Goal: Transaction & Acquisition: Purchase product/service

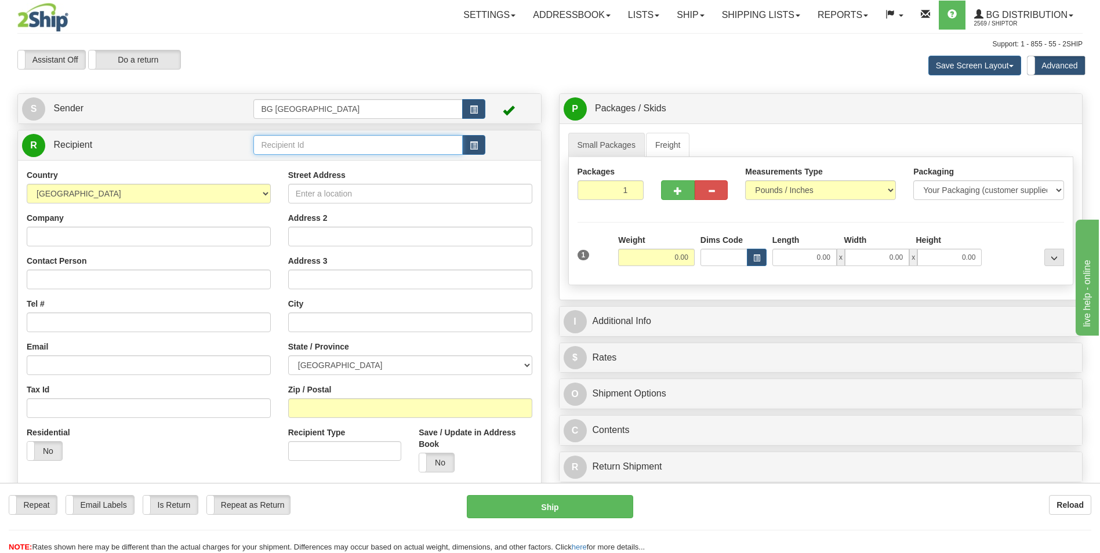
click at [286, 149] on input "text" at bounding box center [357, 145] width 209 height 20
click at [283, 164] on div "60621" at bounding box center [356, 162] width 198 height 13
type input "60621"
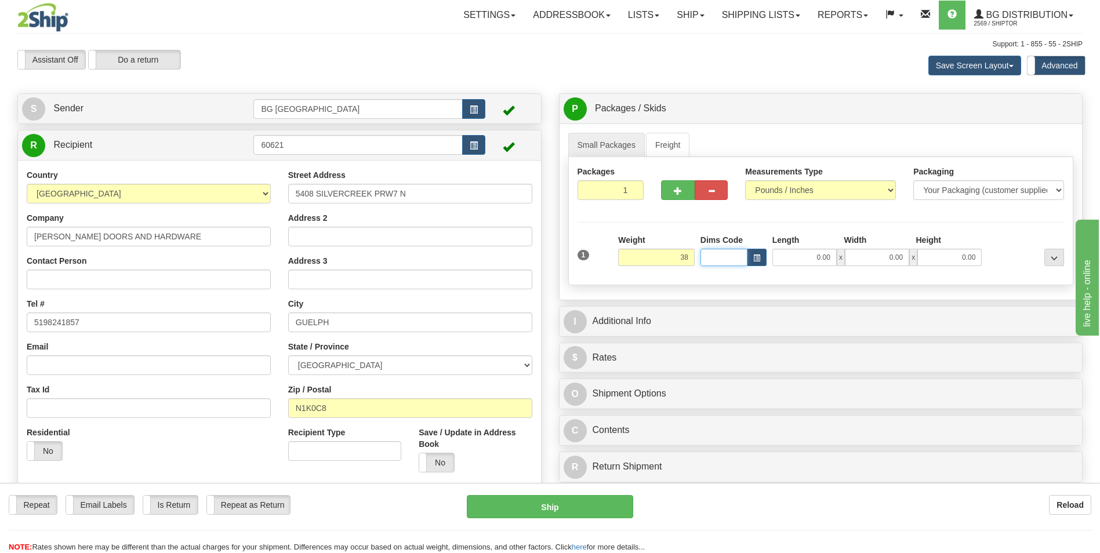
type input "38.00"
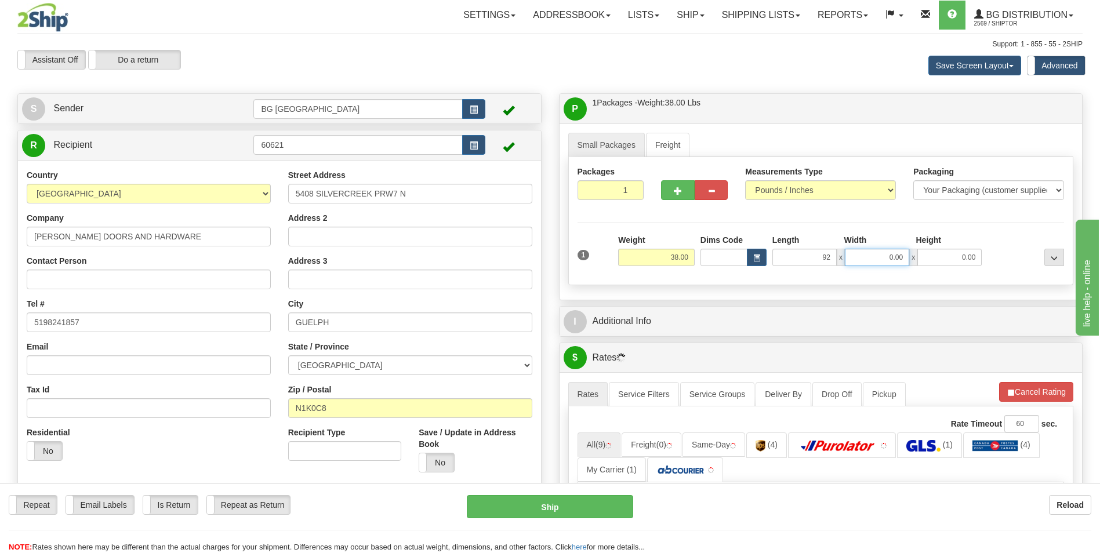
type input "92.00"
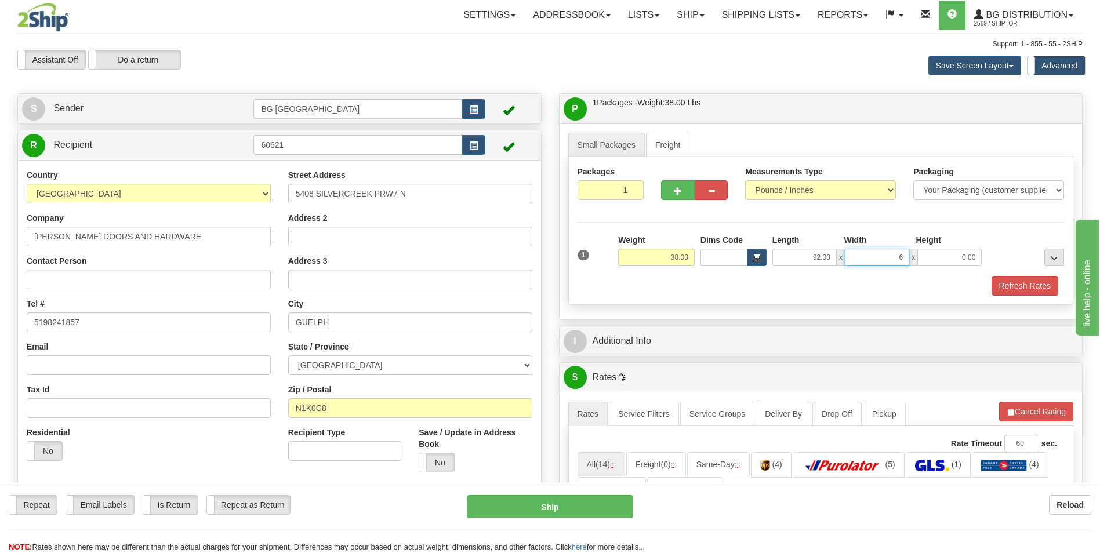
type input "6.00"
type input "4.00"
click at [679, 187] on span "button" at bounding box center [678, 191] width 8 height 8
type input "2"
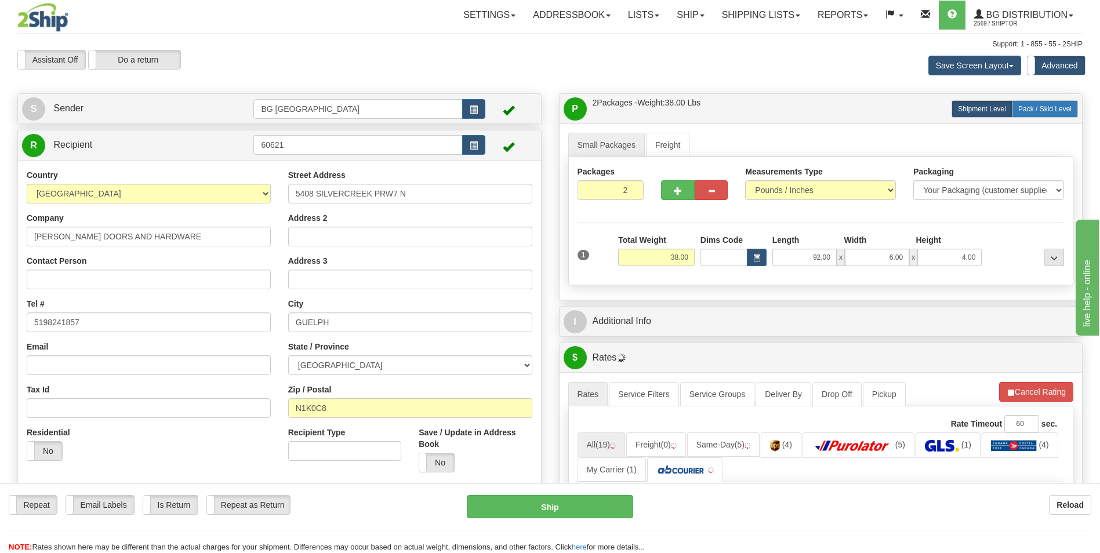
click at [1066, 108] on span "Pack / Skid Level" at bounding box center [1044, 109] width 53 height 8
radio input "true"
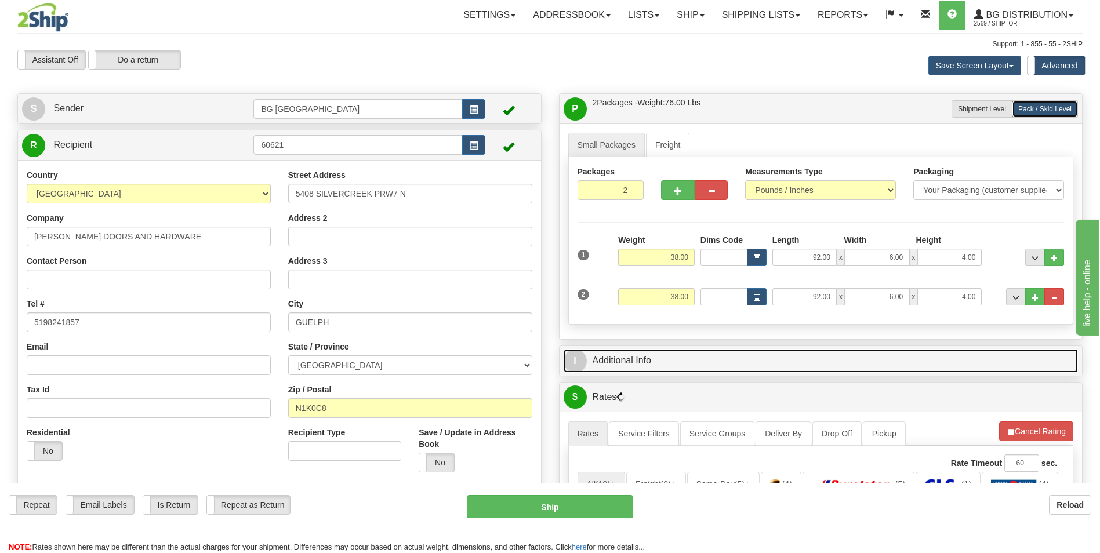
click at [645, 357] on link "I Additional Info" at bounding box center [820, 361] width 515 height 24
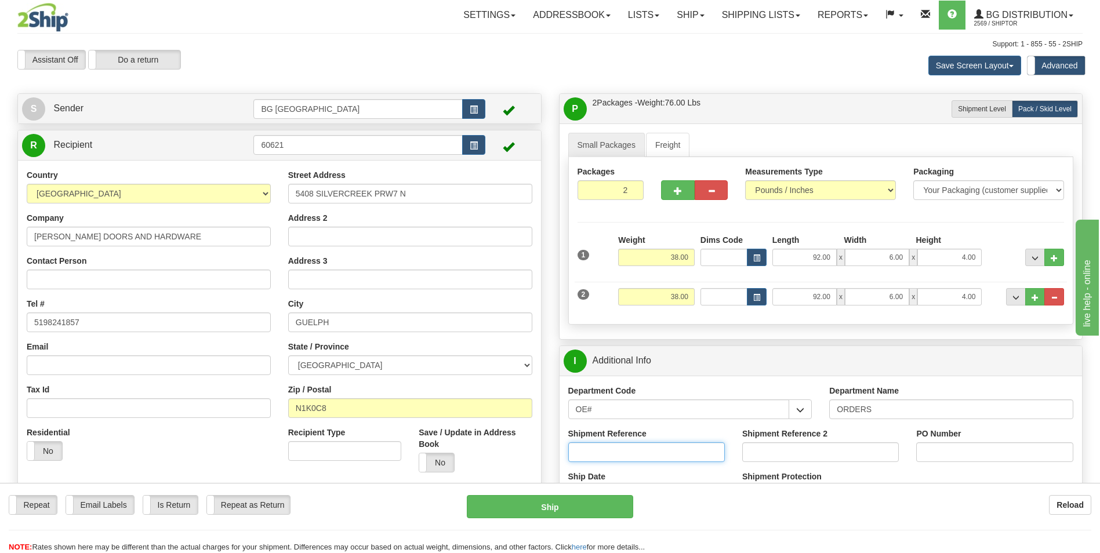
click at [610, 453] on input "Shipment Reference" at bounding box center [646, 452] width 156 height 20
type input "70185801-00"
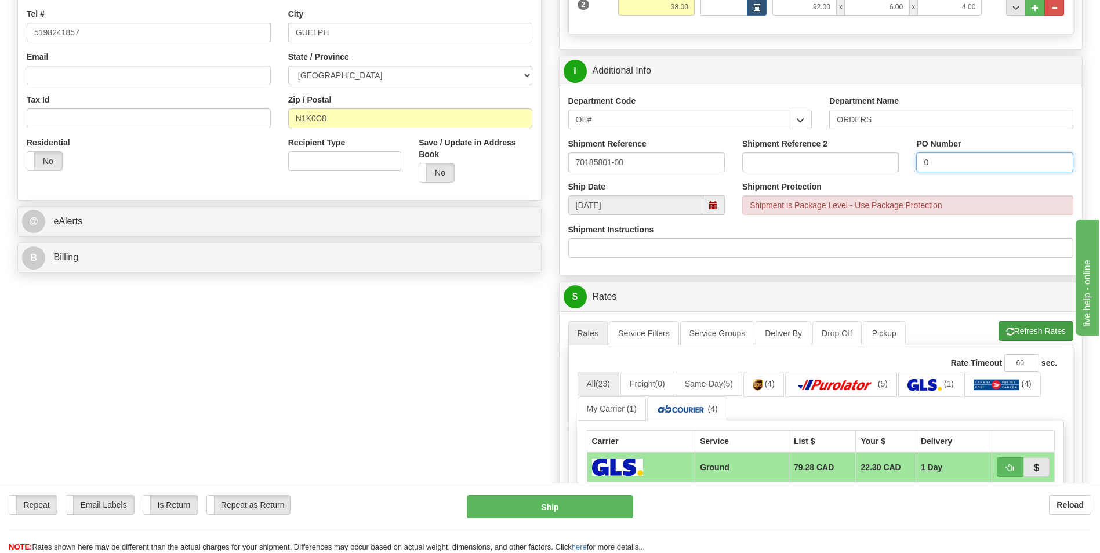
type input "0"
click at [1020, 333] on button "Refresh Rates" at bounding box center [1035, 331] width 75 height 20
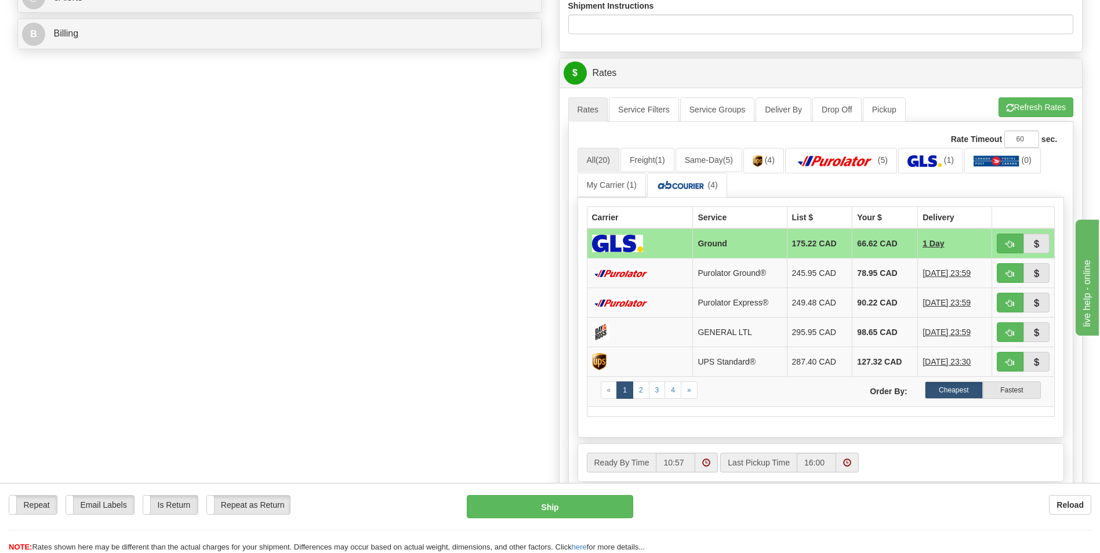
scroll to position [522, 0]
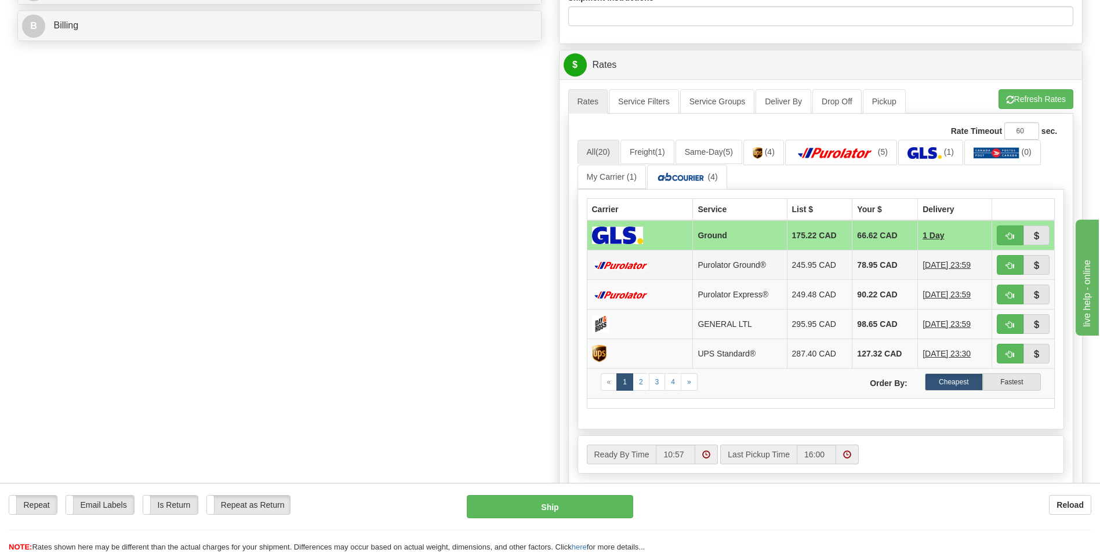
click at [862, 267] on td "78.95 CAD" at bounding box center [884, 265] width 65 height 30
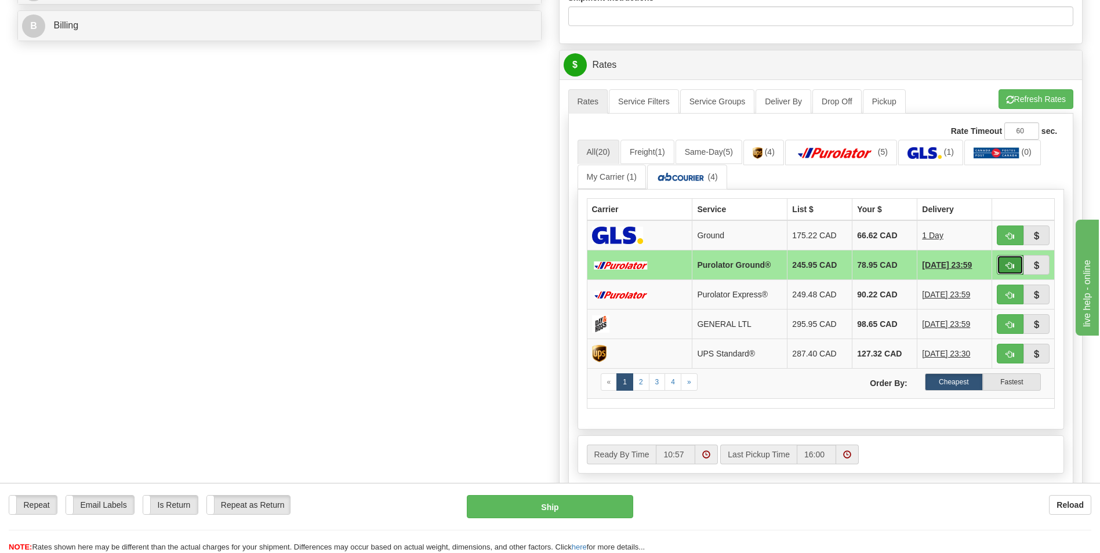
click at [1007, 265] on span "button" at bounding box center [1010, 266] width 8 height 8
type input "260"
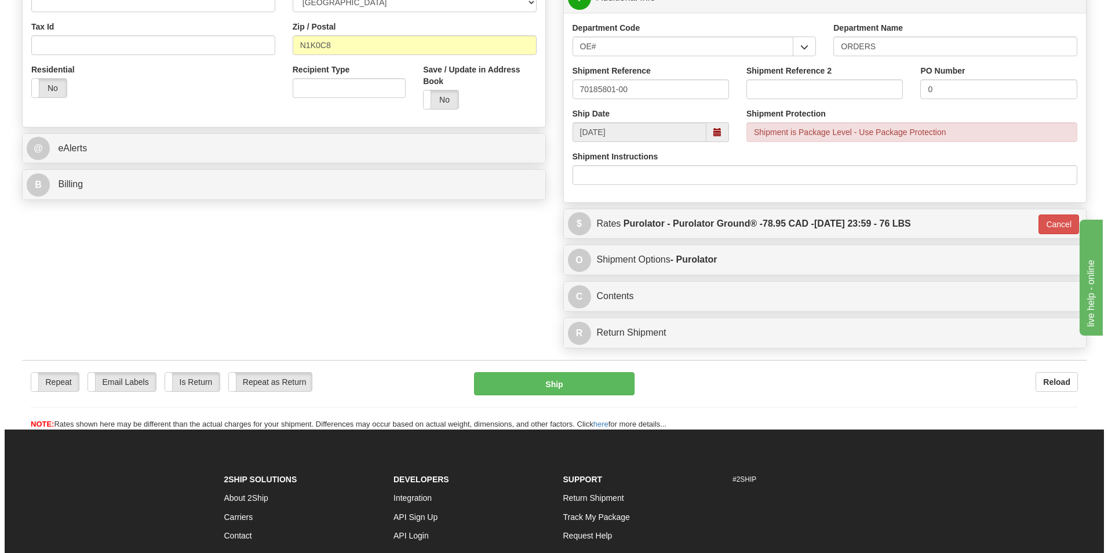
scroll to position [406, 0]
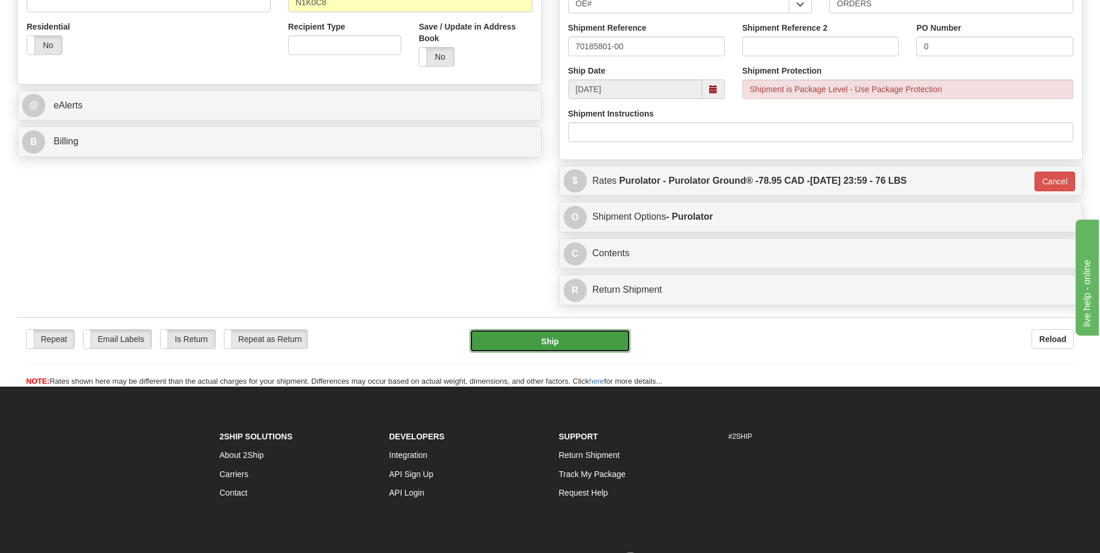
click at [578, 331] on button "Ship" at bounding box center [549, 340] width 160 height 23
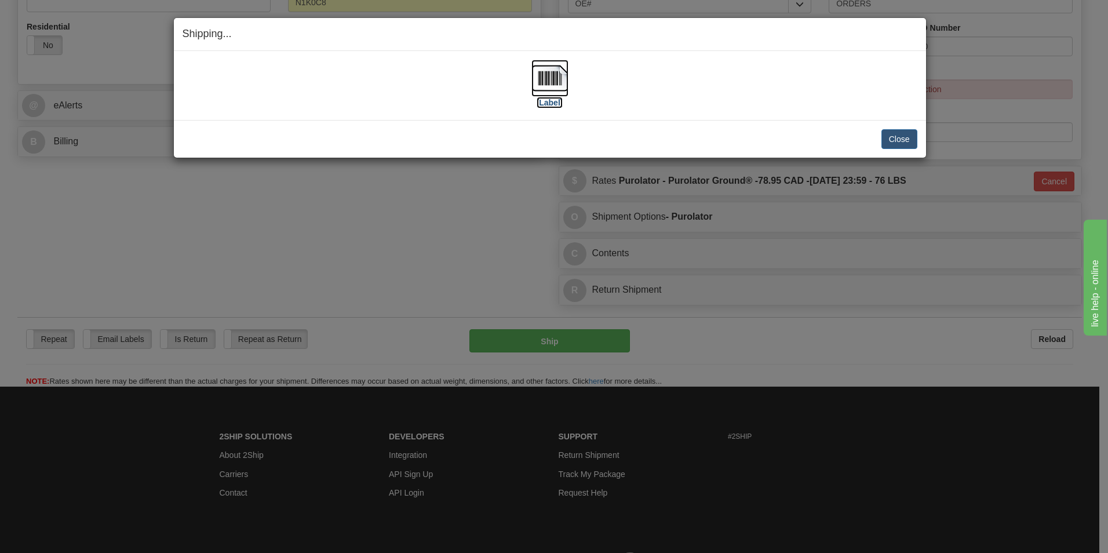
click at [544, 83] on img at bounding box center [550, 78] width 37 height 37
click at [896, 134] on button "Close" at bounding box center [900, 139] width 36 height 20
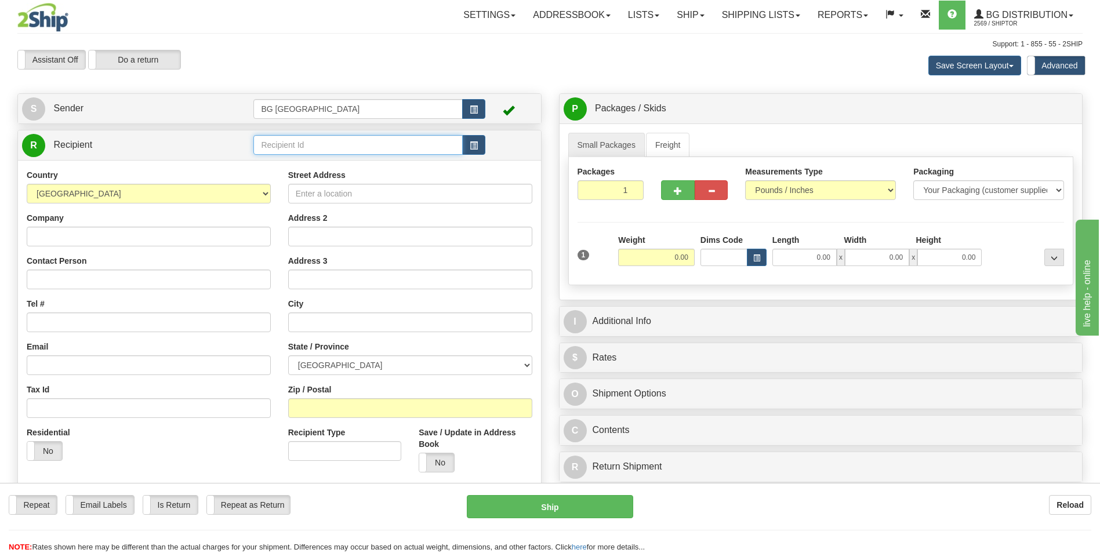
click at [286, 154] on input "text" at bounding box center [357, 145] width 209 height 20
click at [286, 159] on div "60053" at bounding box center [356, 162] width 198 height 13
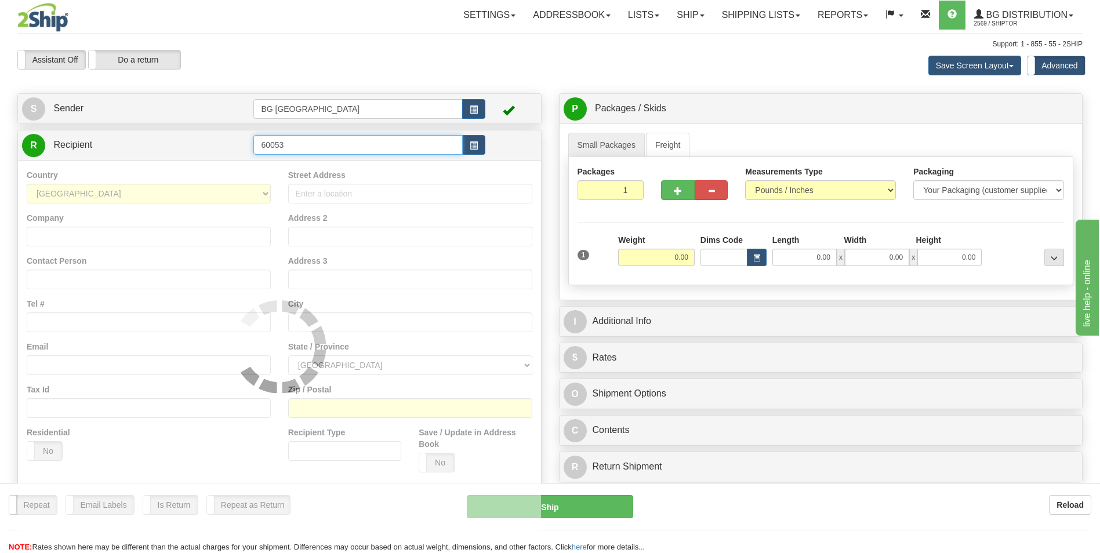
type input "60053"
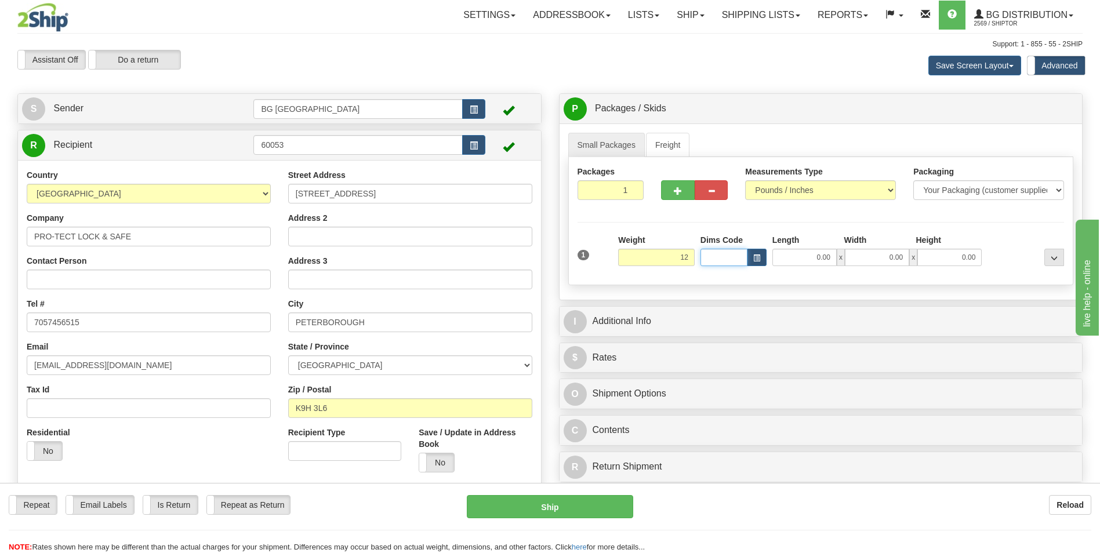
type input "12.00"
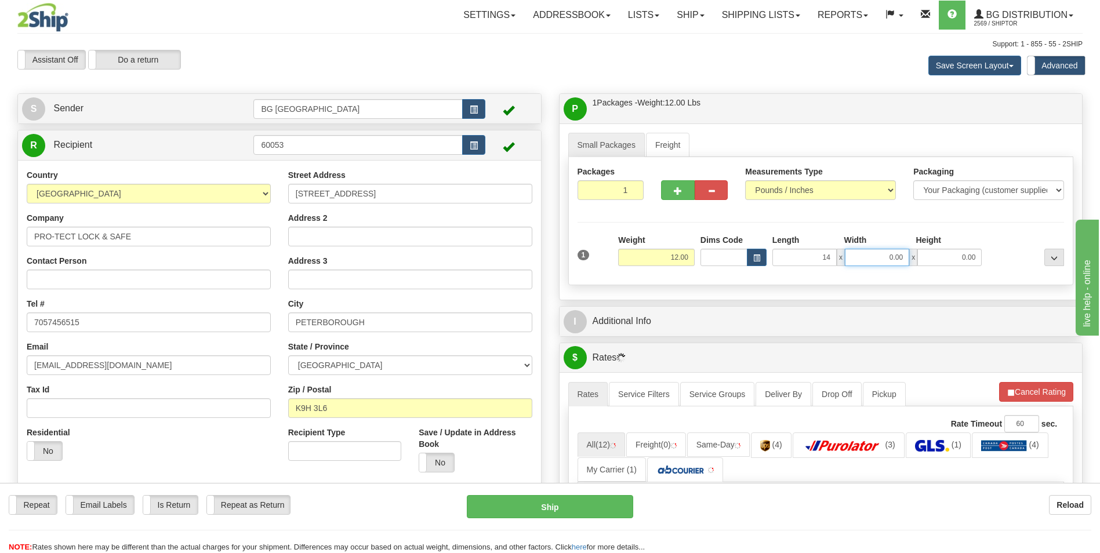
type input "14.00"
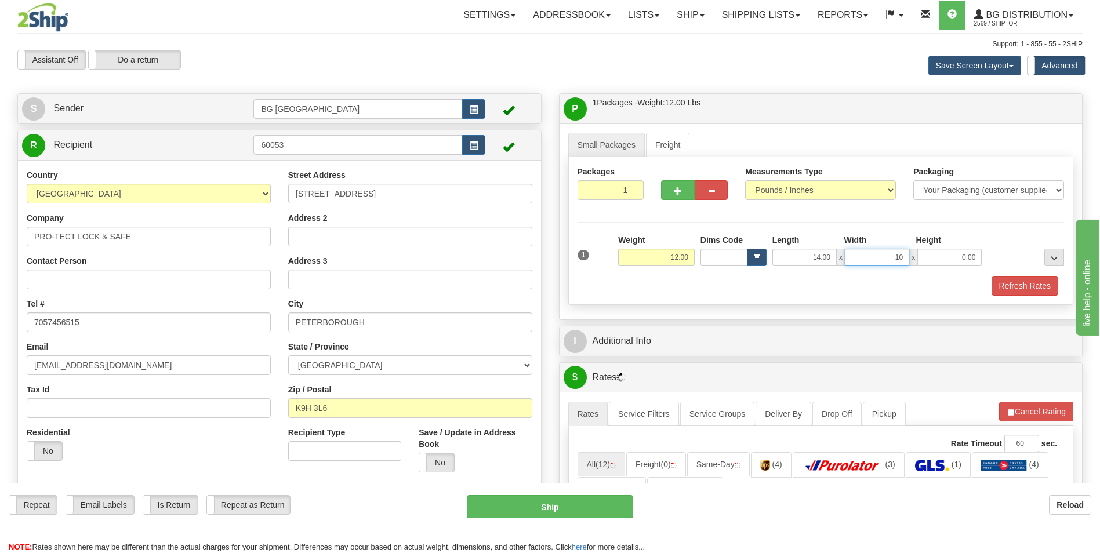
type input "10.00"
type input "6.00"
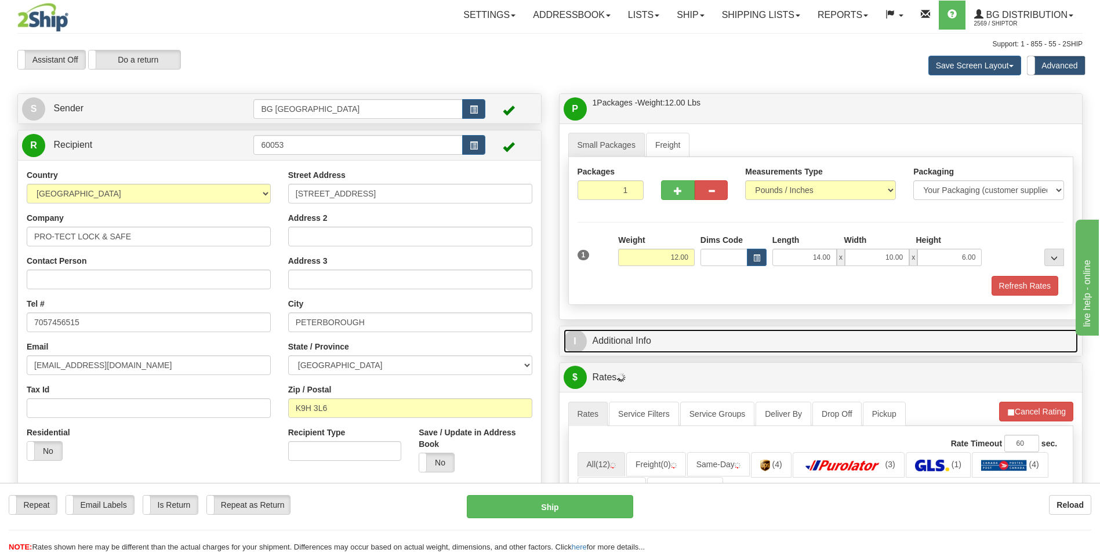
click at [623, 345] on link "I Additional Info" at bounding box center [820, 341] width 515 height 24
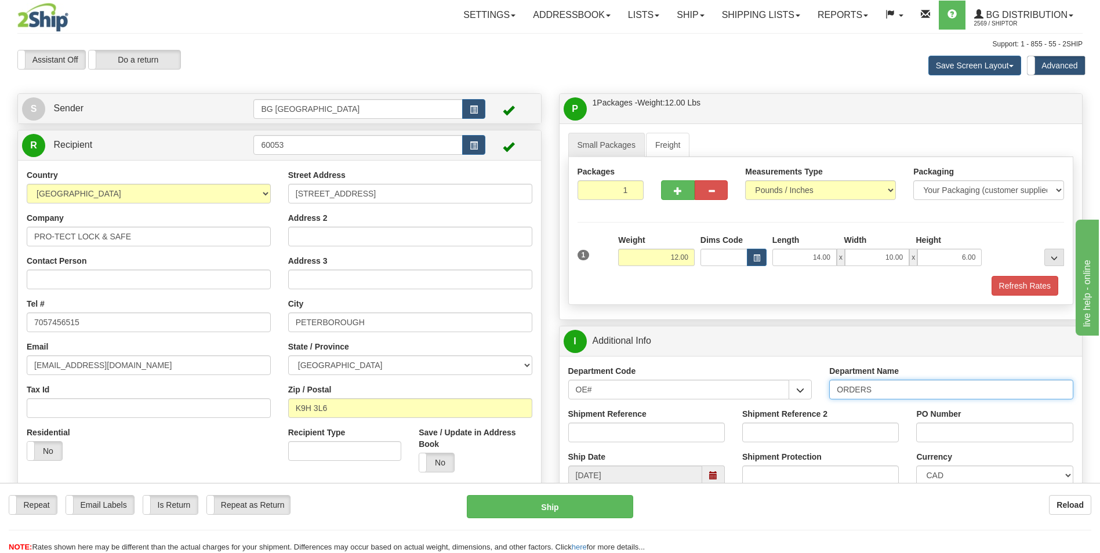
click at [898, 390] on input "ORDERS" at bounding box center [951, 390] width 244 height 20
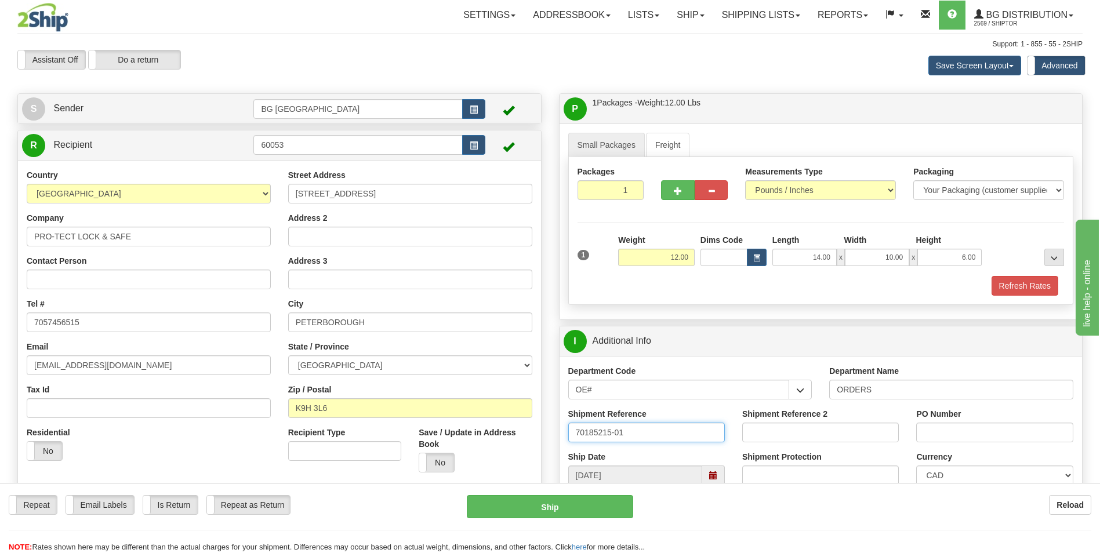
type input "70185215-01"
click at [938, 431] on input "PO Number" at bounding box center [994, 433] width 156 height 20
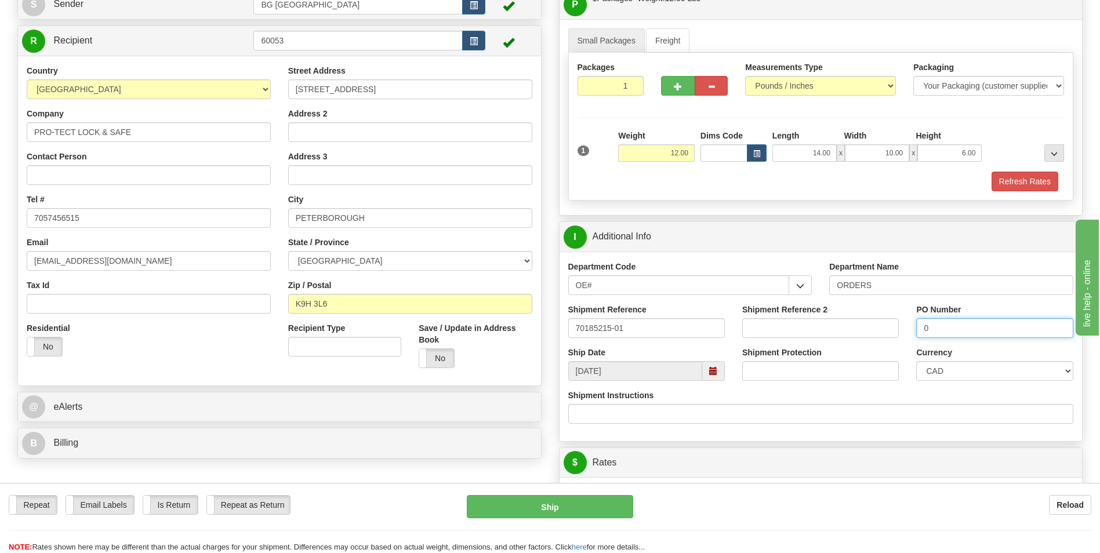
scroll to position [290, 0]
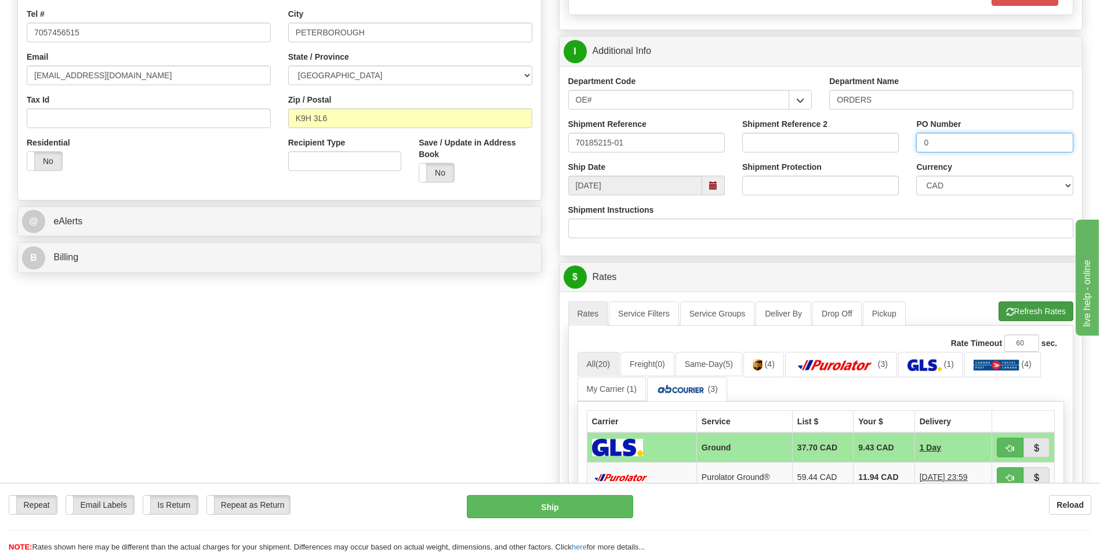
type input "0"
click at [1006, 315] on span "button" at bounding box center [1010, 312] width 8 height 8
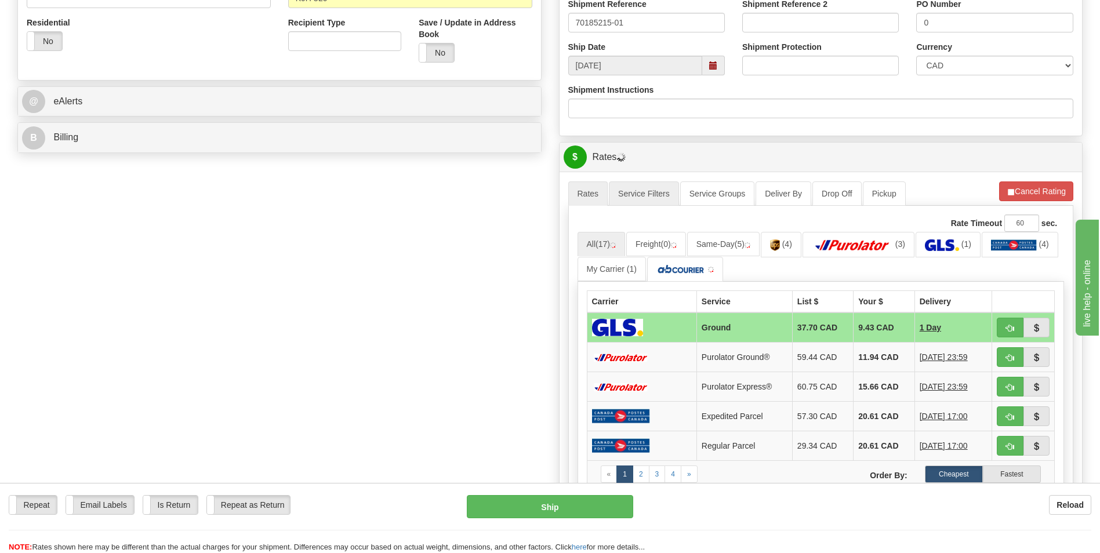
scroll to position [580, 0]
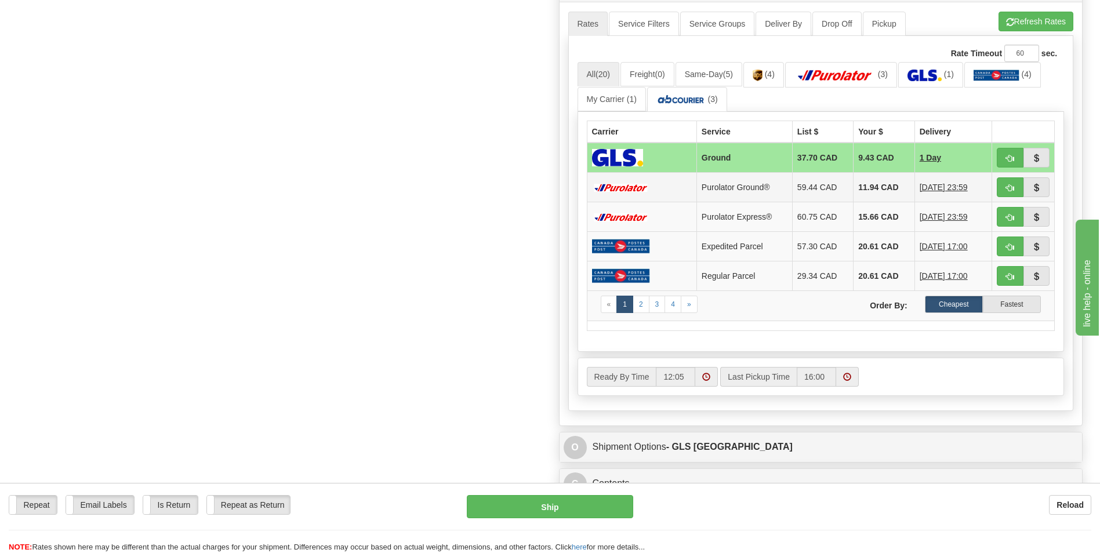
click at [873, 188] on td "11.94 CAD" at bounding box center [883, 188] width 61 height 30
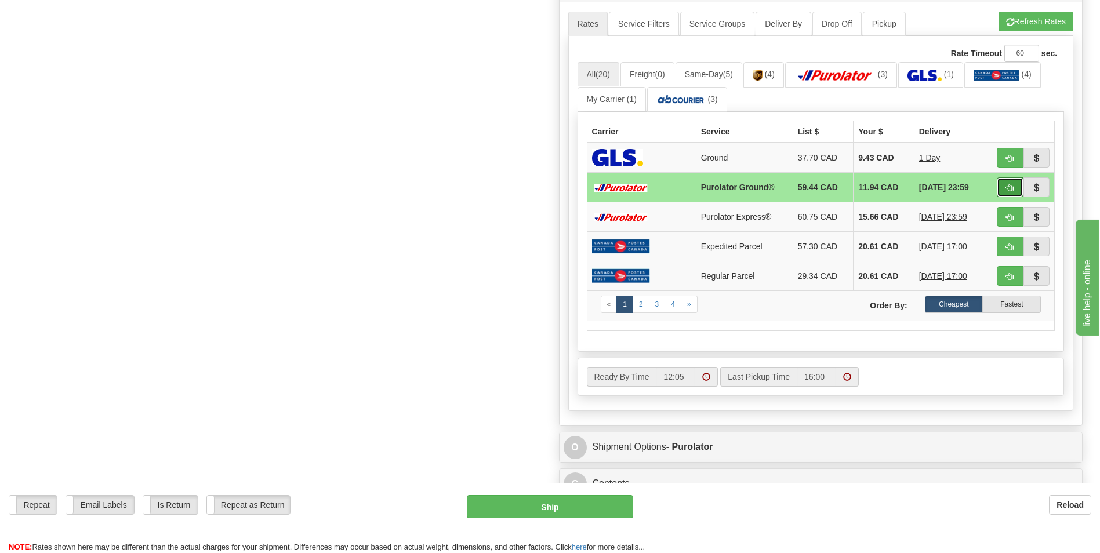
click at [998, 183] on button "button" at bounding box center [1009, 187] width 27 height 20
type input "260"
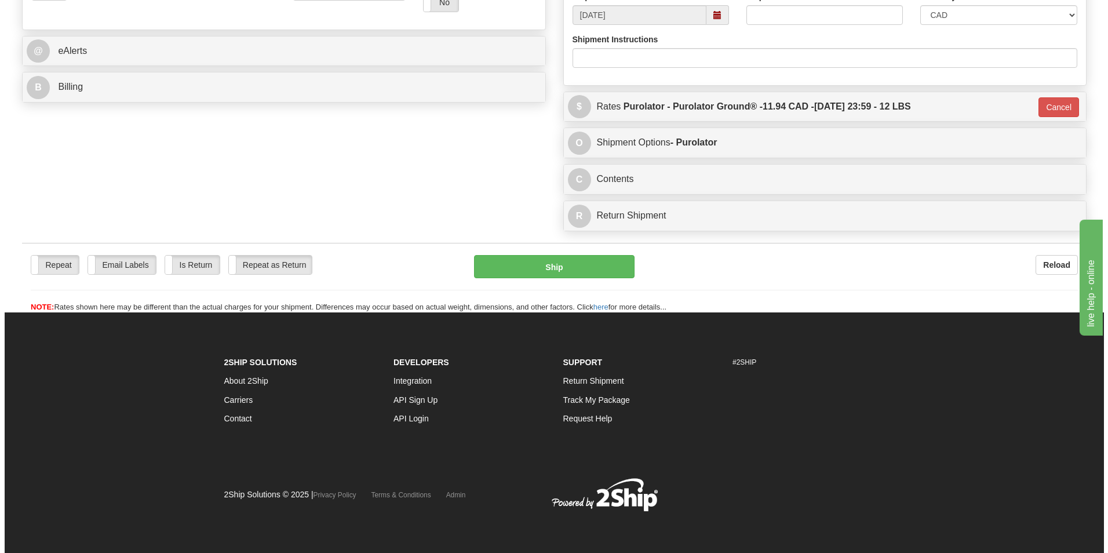
scroll to position [460, 0]
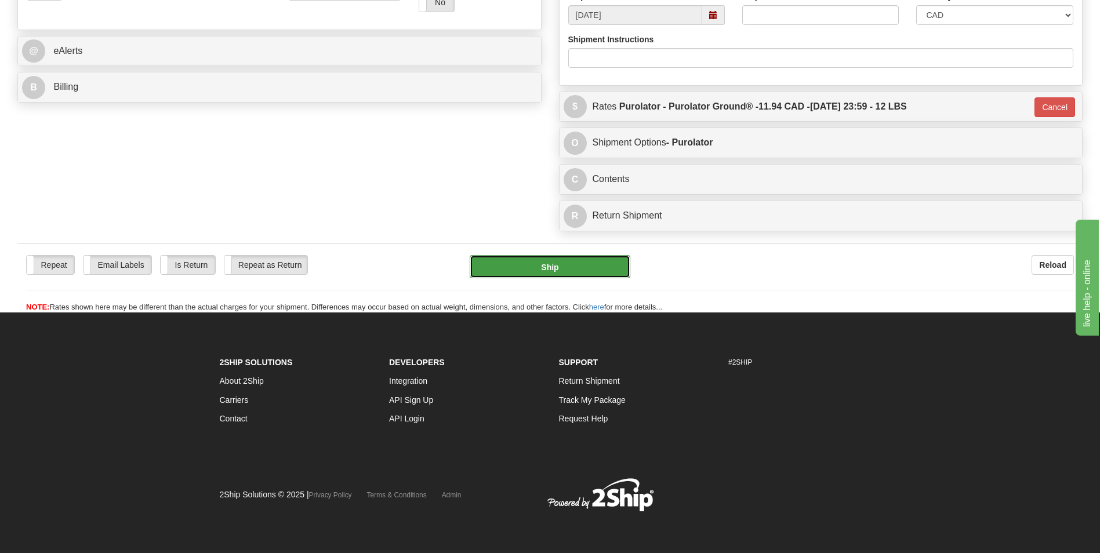
click at [591, 263] on button "Ship" at bounding box center [549, 266] width 160 height 23
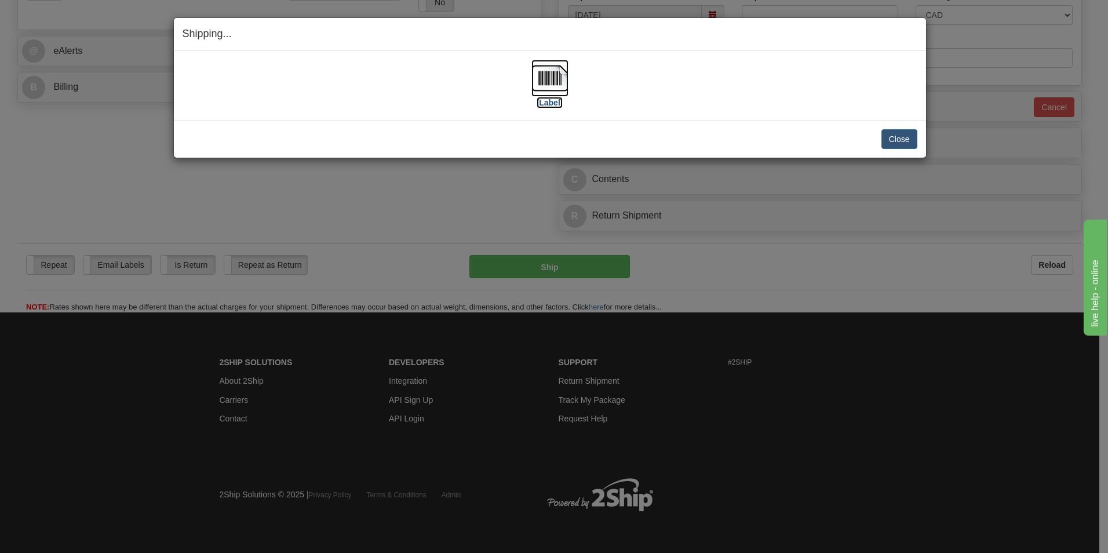
click at [548, 71] on img at bounding box center [550, 78] width 37 height 37
click at [884, 139] on button "Close" at bounding box center [900, 139] width 36 height 20
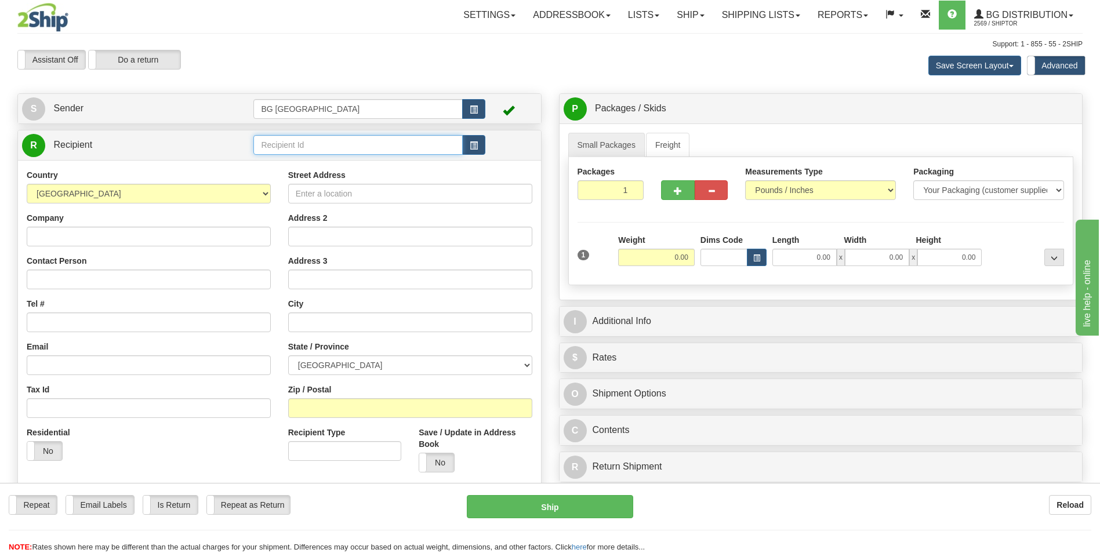
click at [287, 139] on input "text" at bounding box center [357, 145] width 209 height 20
click at [279, 162] on div "60128" at bounding box center [356, 162] width 198 height 13
type input "60128"
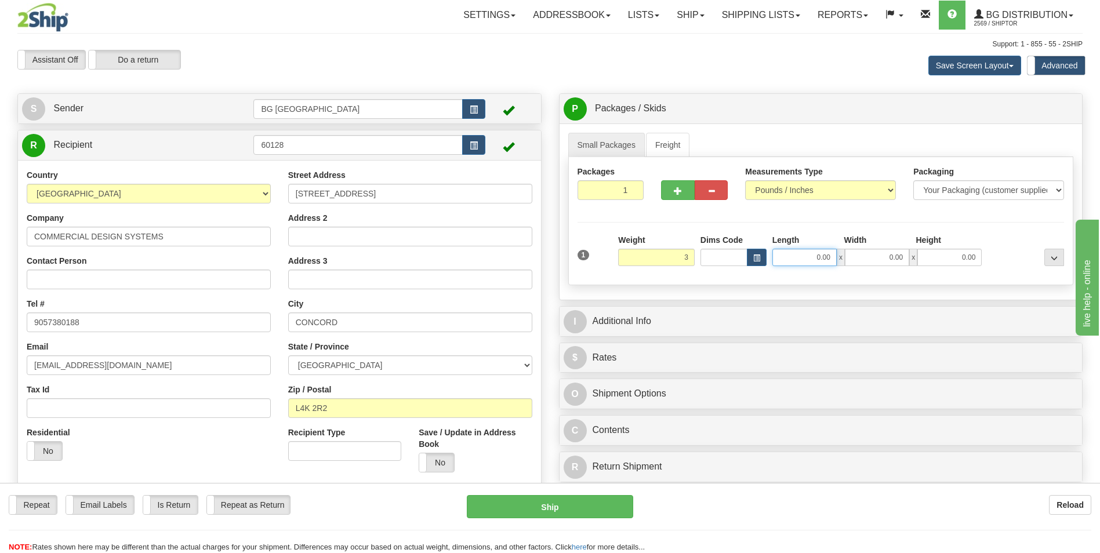
type input "3.00"
click at [783, 256] on input "0.00" at bounding box center [804, 257] width 64 height 17
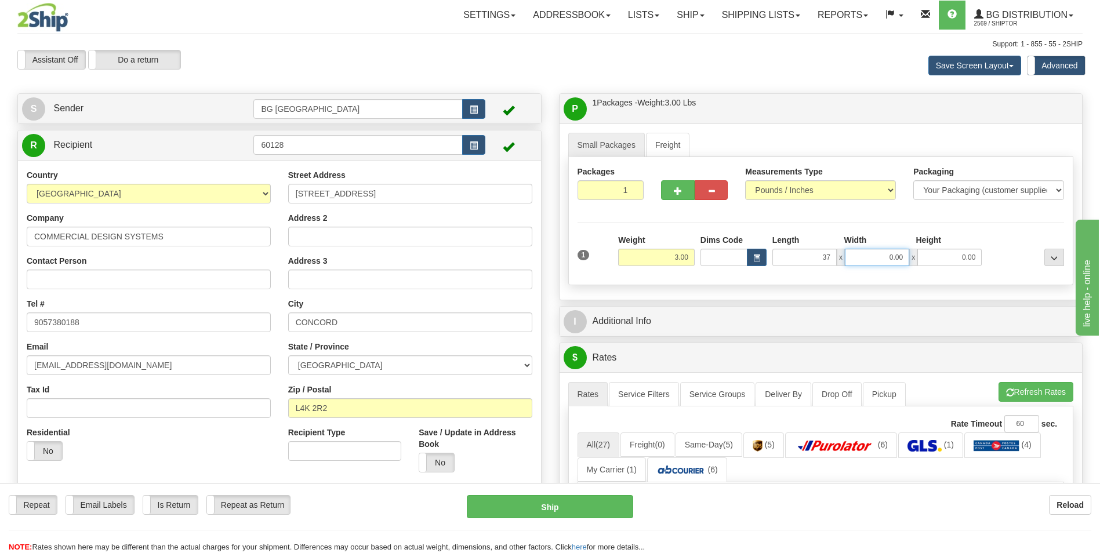
type input "37.00"
click at [893, 259] on input "0.00" at bounding box center [877, 257] width 64 height 17
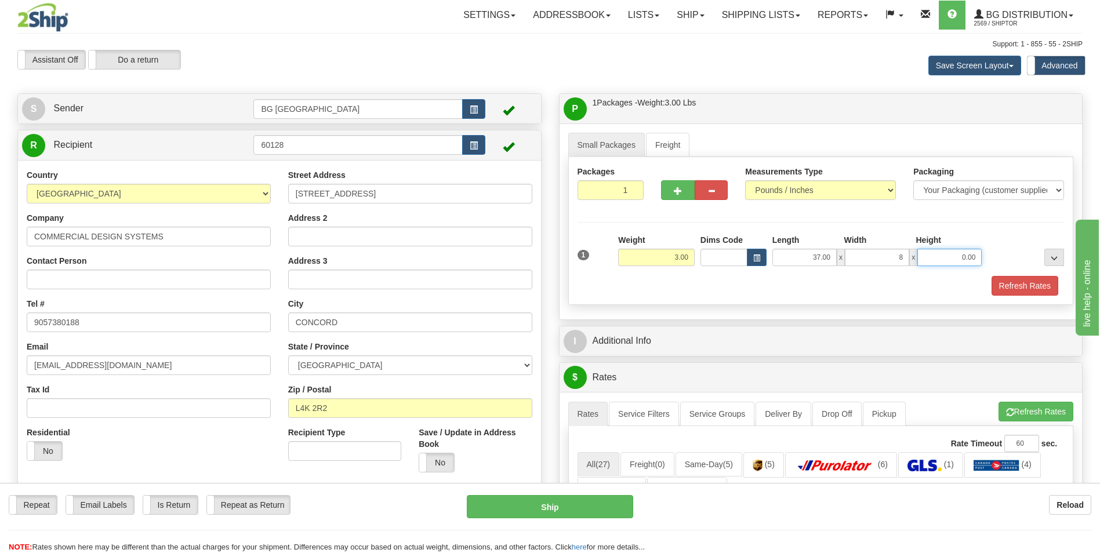
type input "8.00"
click at [946, 250] on input "0.00" at bounding box center [949, 257] width 64 height 17
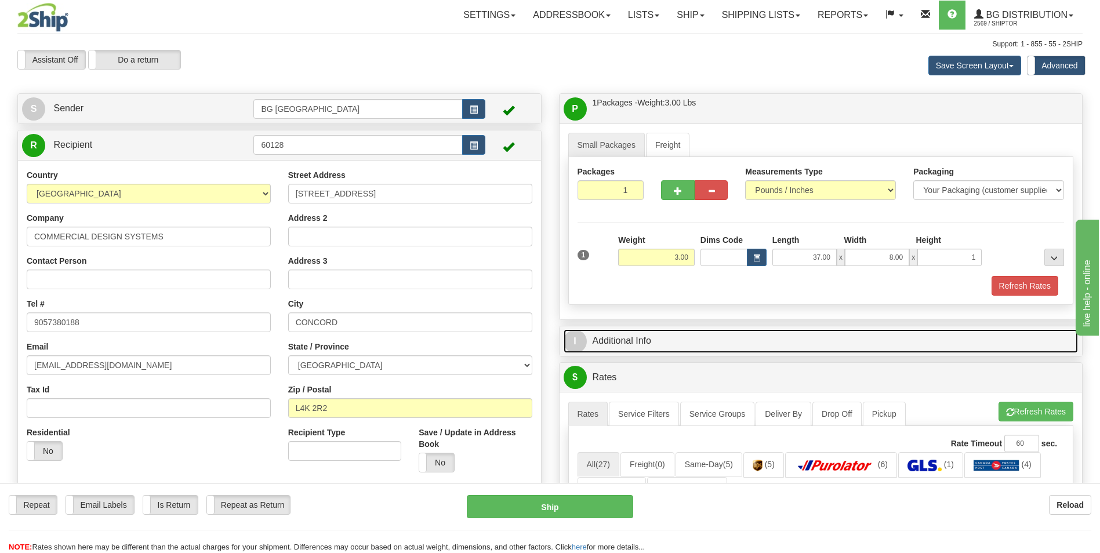
type input "1.00"
click at [705, 338] on link "I Additional Info" at bounding box center [820, 341] width 515 height 24
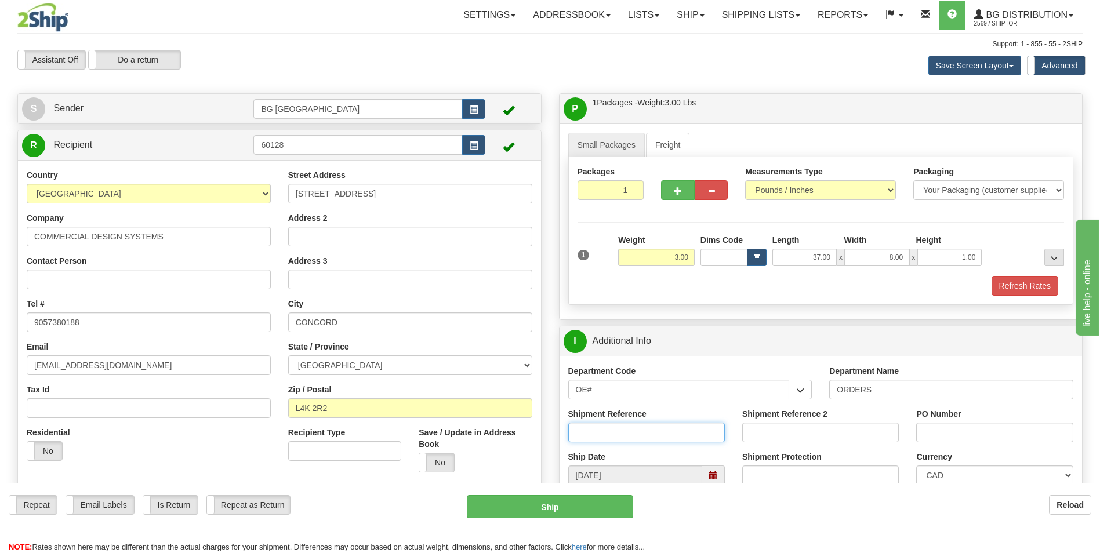
click at [678, 425] on input "Shipment Reference" at bounding box center [646, 433] width 156 height 20
type input "70184194-00"
click at [936, 434] on input "PO Number" at bounding box center [994, 433] width 156 height 20
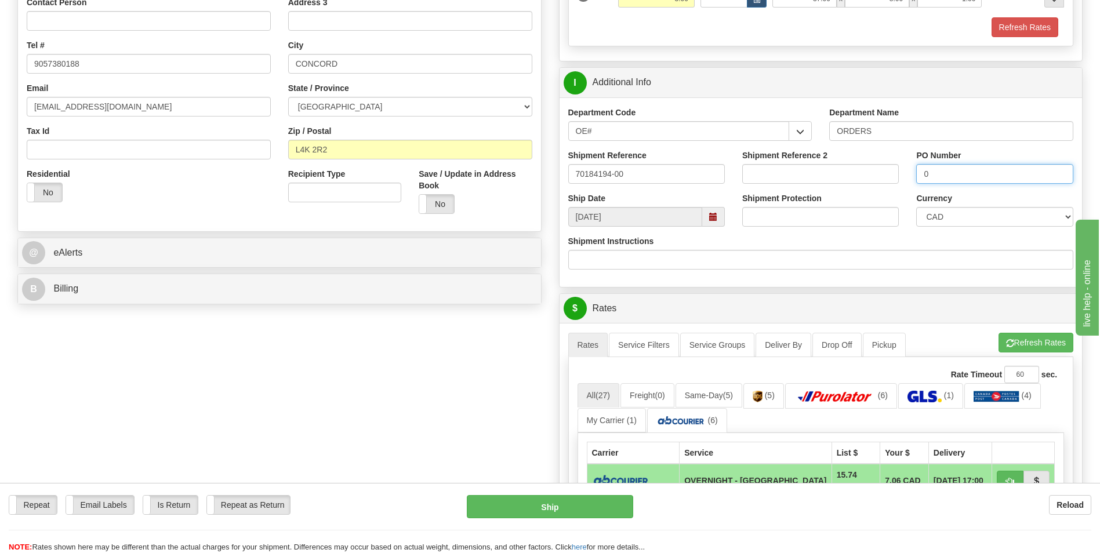
scroll to position [348, 0]
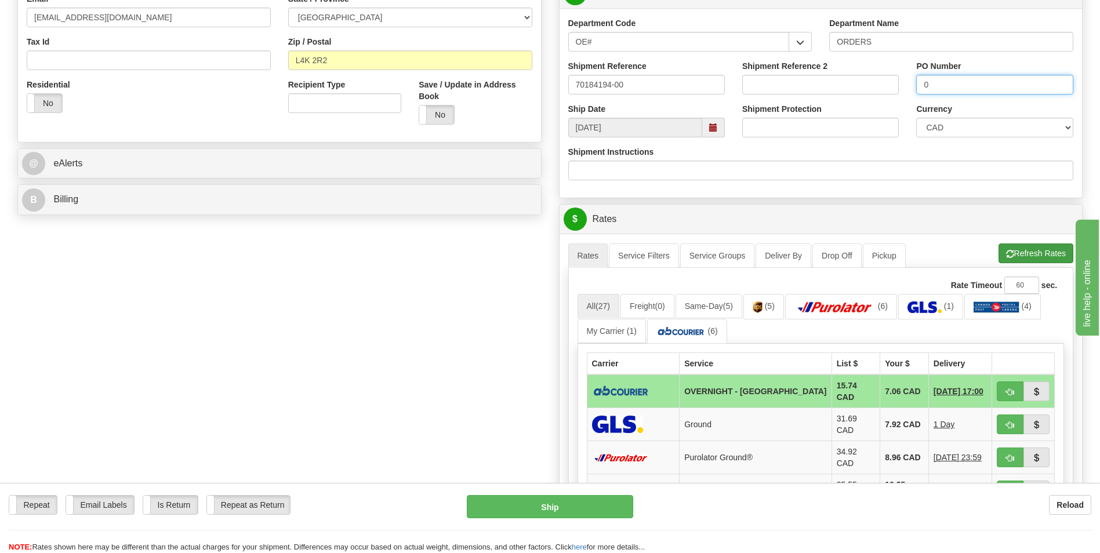
type input "0"
click at [1036, 249] on button "Refresh Rates" at bounding box center [1035, 253] width 75 height 20
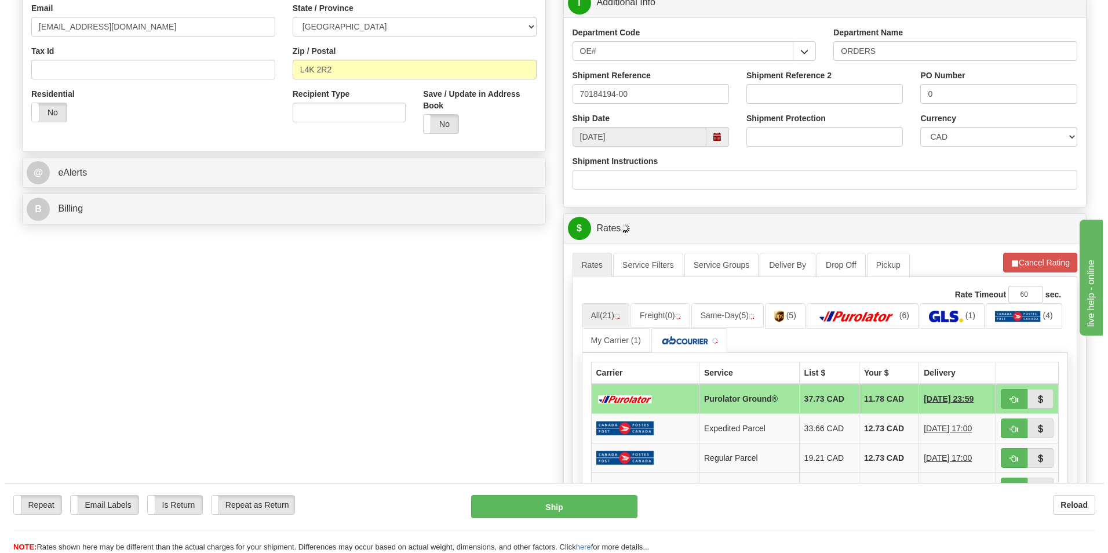
scroll to position [406, 0]
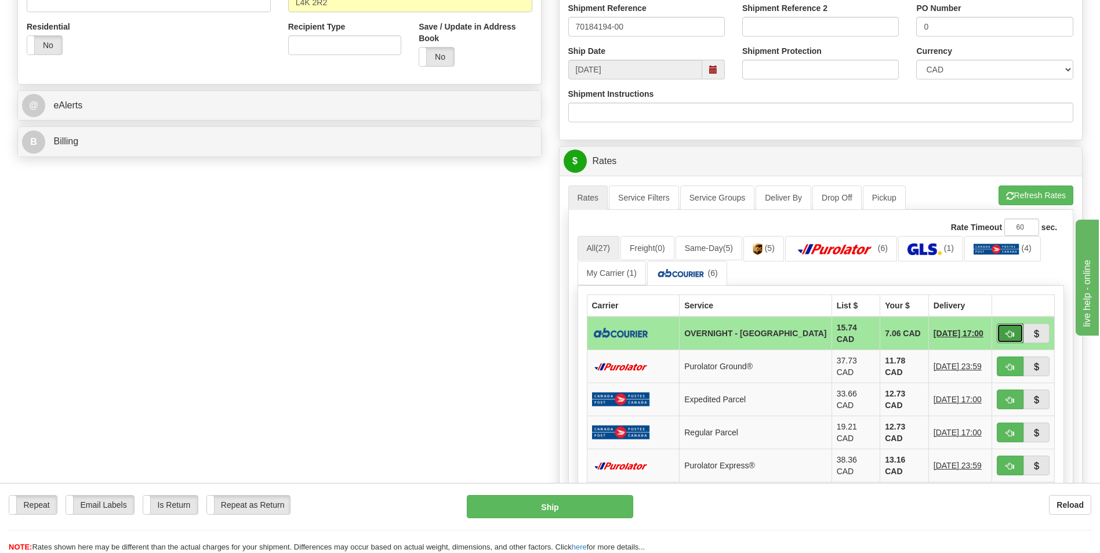
click at [998, 328] on button "button" at bounding box center [1009, 333] width 27 height 20
type input "4"
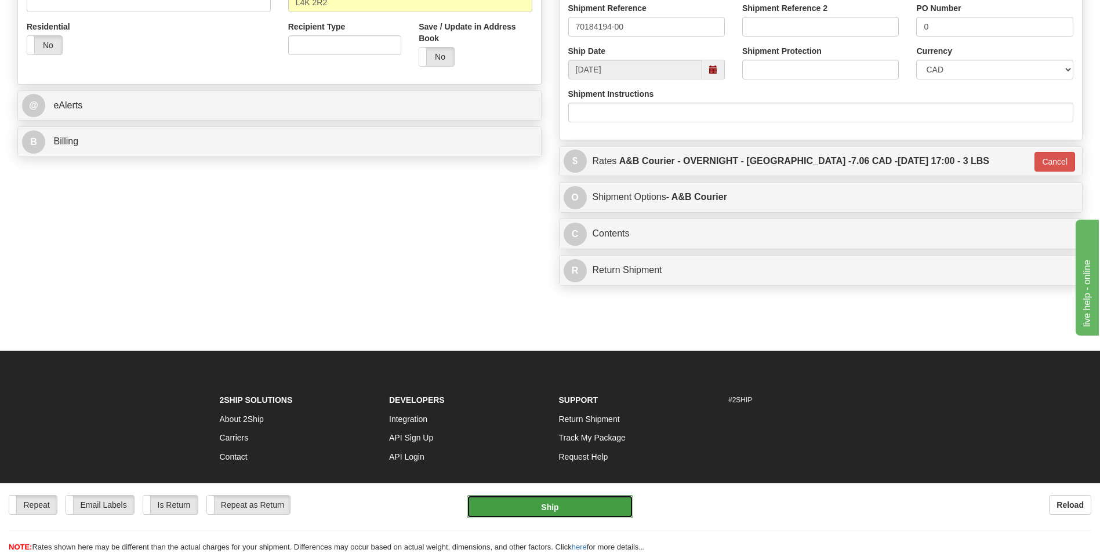
click at [545, 510] on button "Ship" at bounding box center [550, 506] width 166 height 23
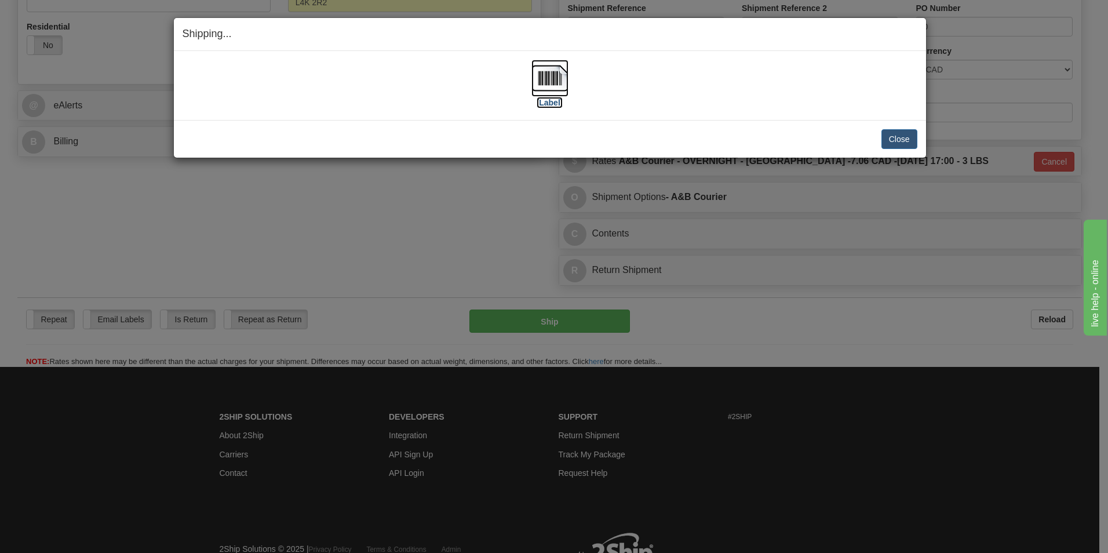
click at [559, 76] on img at bounding box center [550, 78] width 37 height 37
click at [897, 141] on button "Close" at bounding box center [900, 139] width 36 height 20
